Goal: Information Seeking & Learning: Learn about a topic

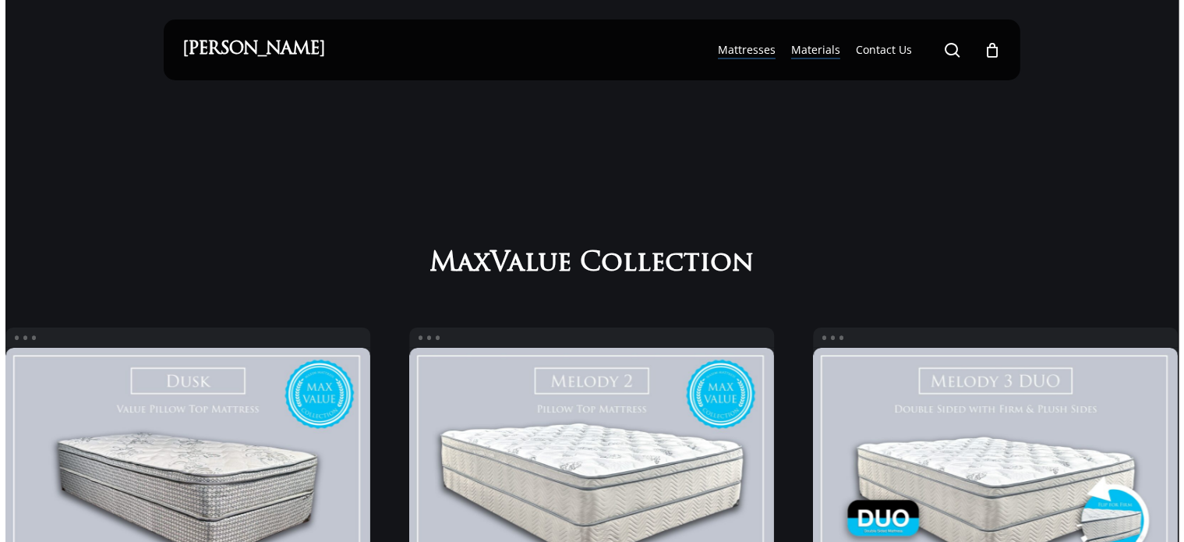
click at [805, 47] on span "Materials" at bounding box center [815, 49] width 49 height 15
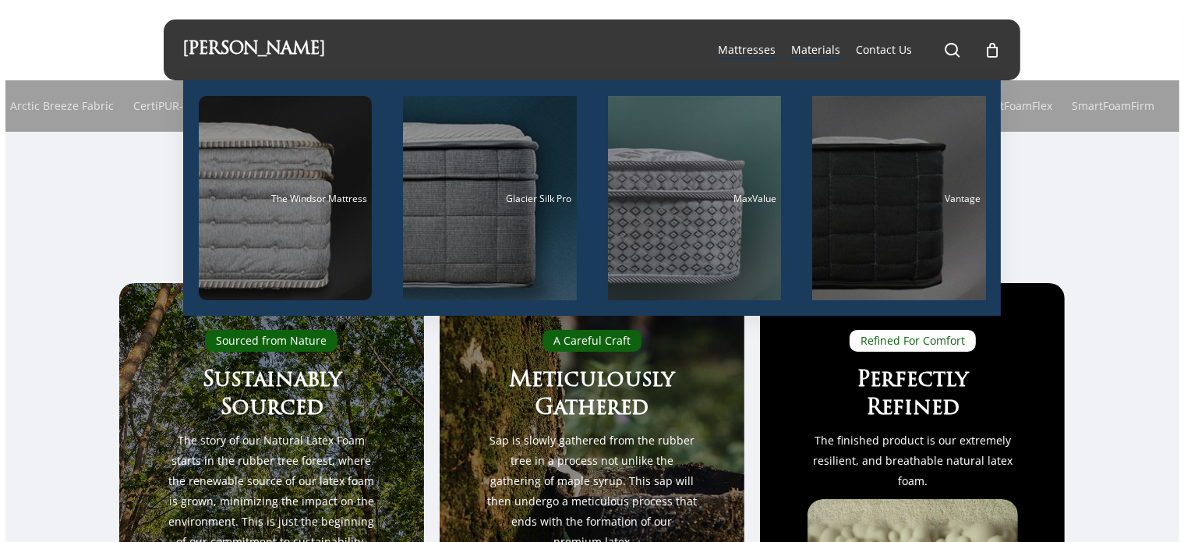
click at [736, 53] on span "Mattresses" at bounding box center [747, 49] width 58 height 15
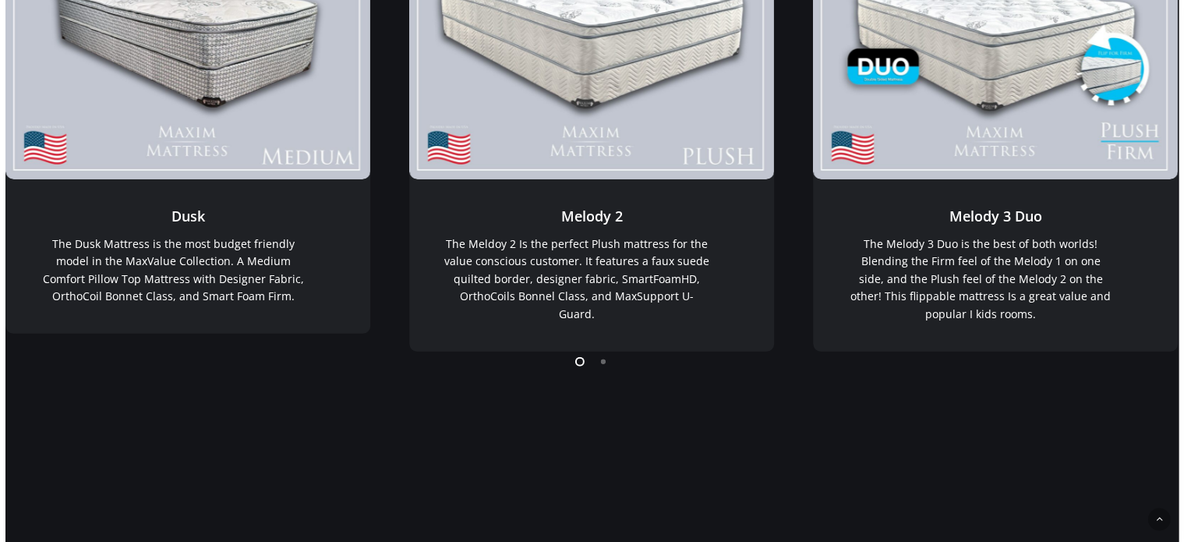
scroll to position [475, 0]
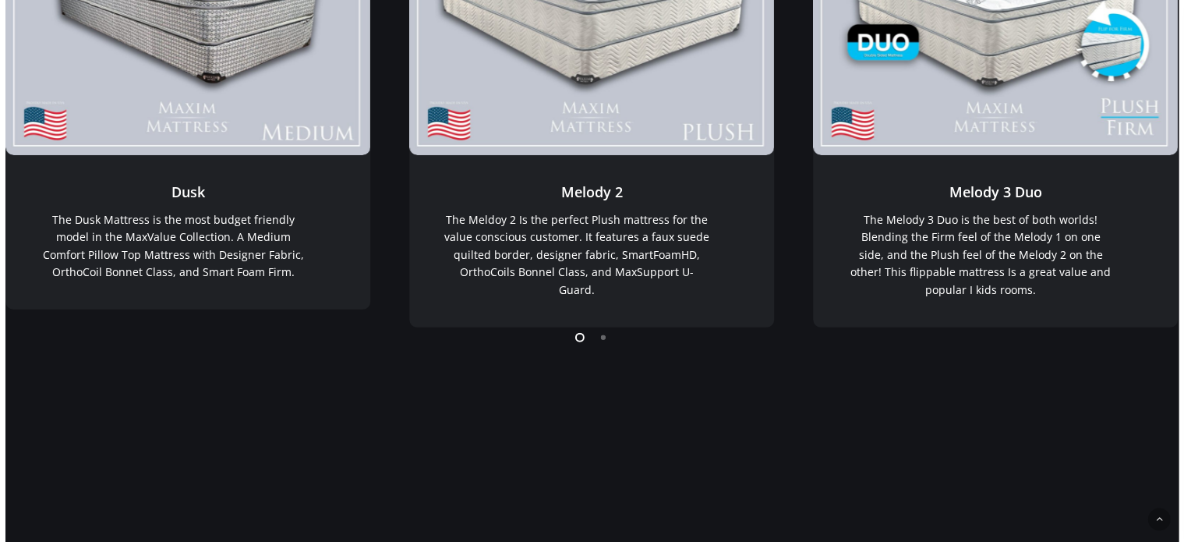
click at [602, 339] on li "Page dot 2" at bounding box center [603, 336] width 23 height 23
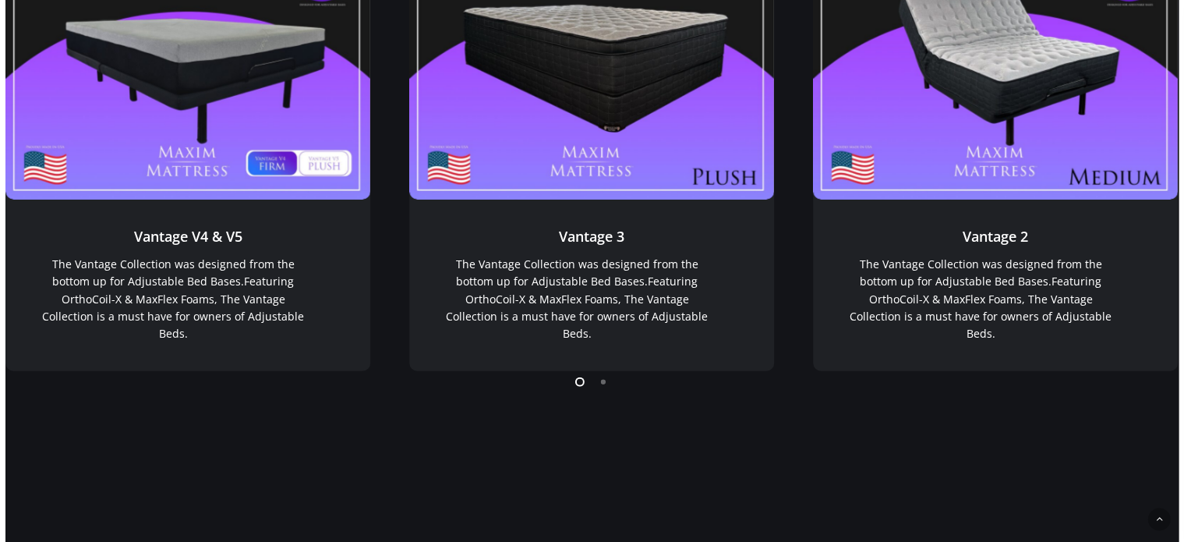
scroll to position [1336, 0]
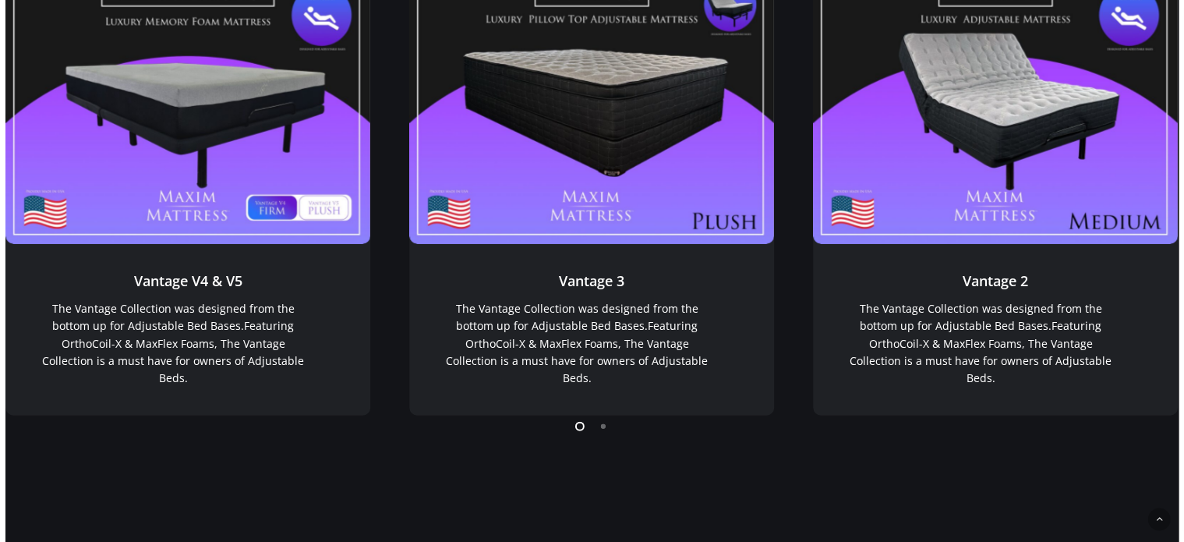
click at [602, 430] on li "Page dot 2" at bounding box center [603, 425] width 23 height 23
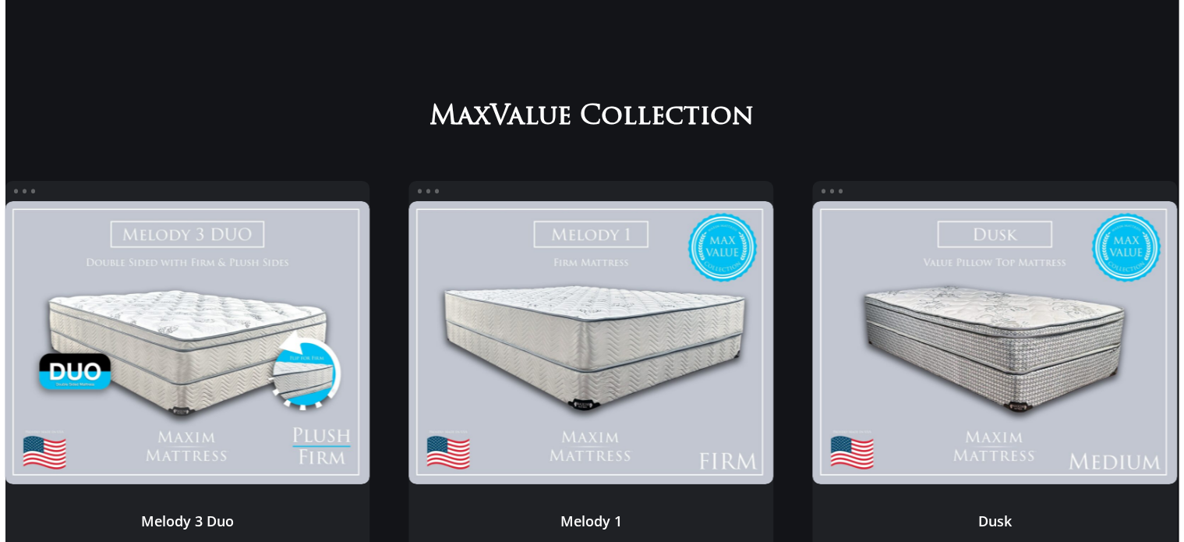
scroll to position [0, 0]
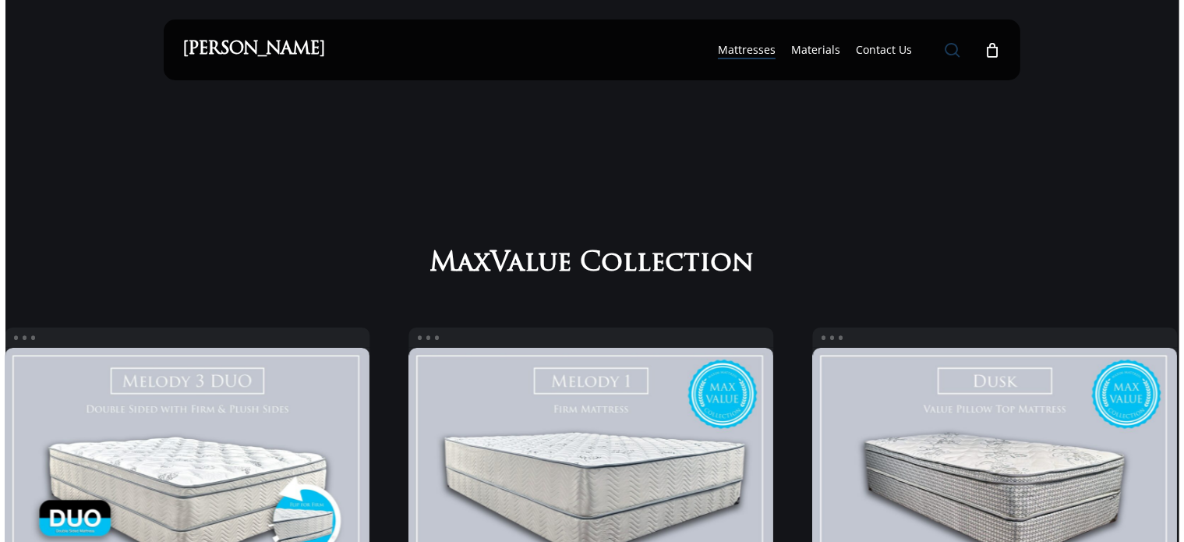
click at [954, 51] on span "Main Menu" at bounding box center [952, 50] width 16 height 16
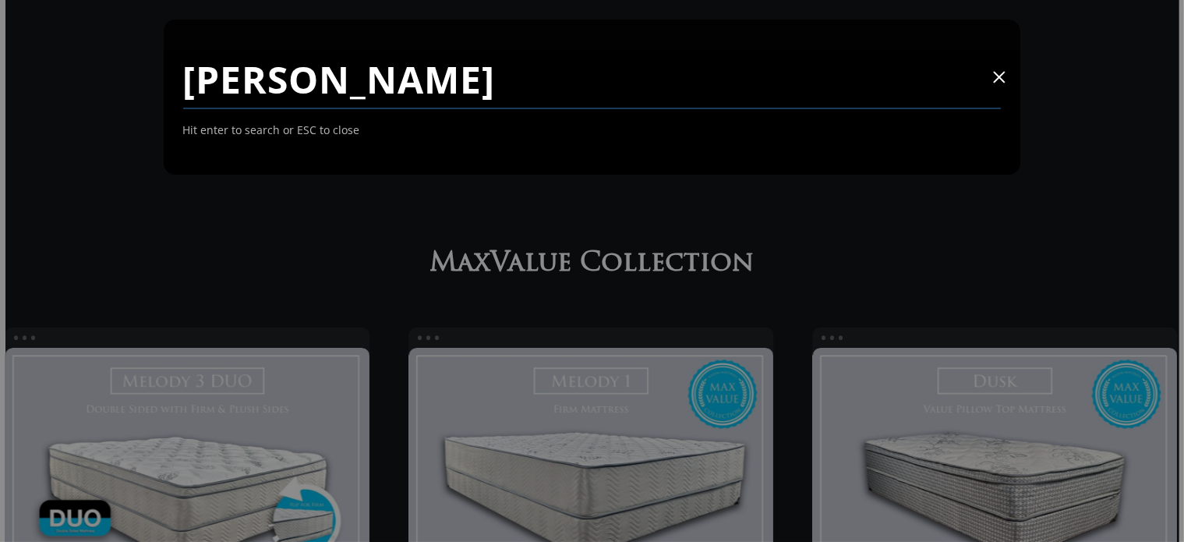
type input "luna"
